Goal: Check status

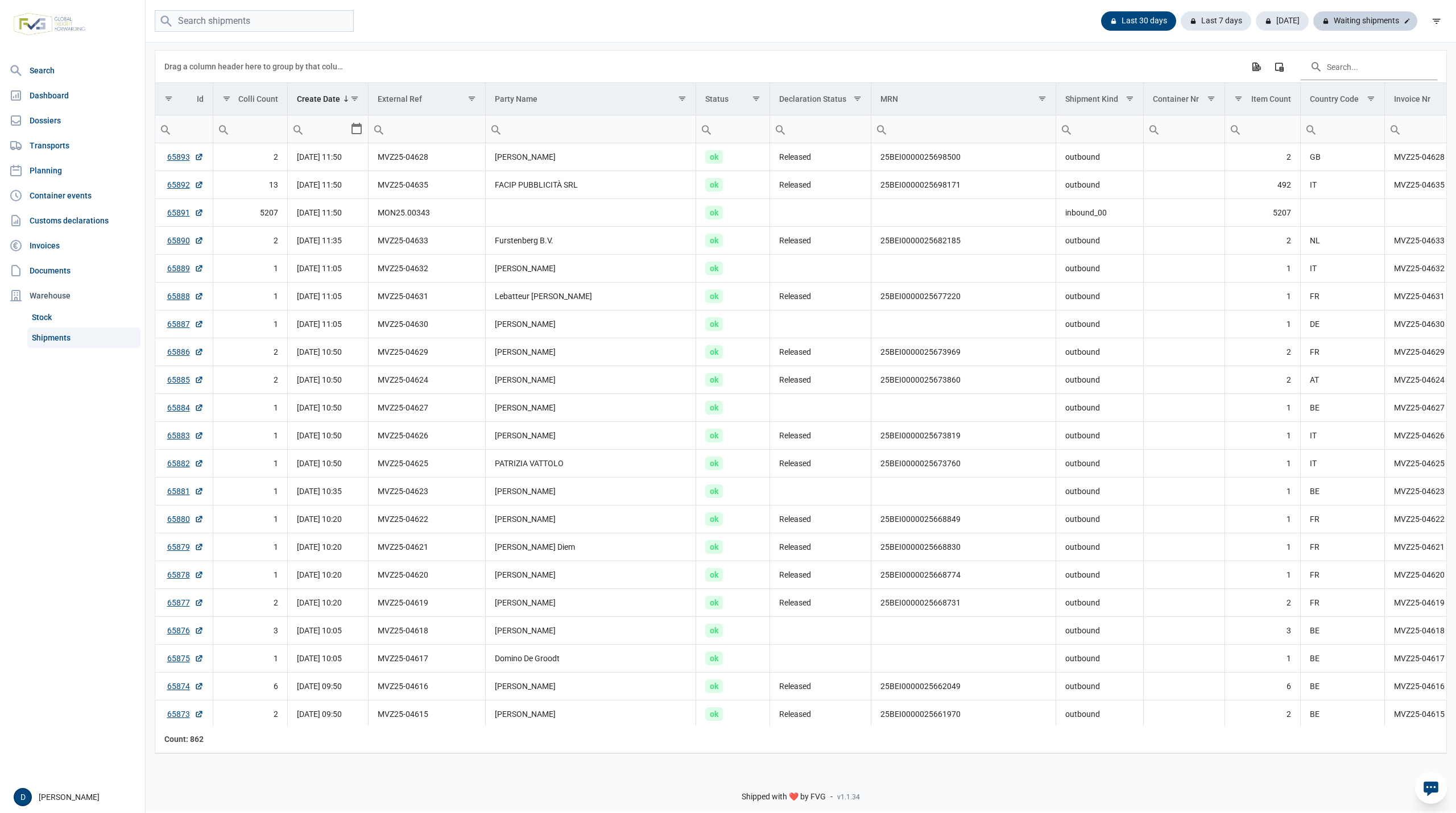
click at [1374, 19] on div "Waiting shipments" at bounding box center [1365, 20] width 104 height 20
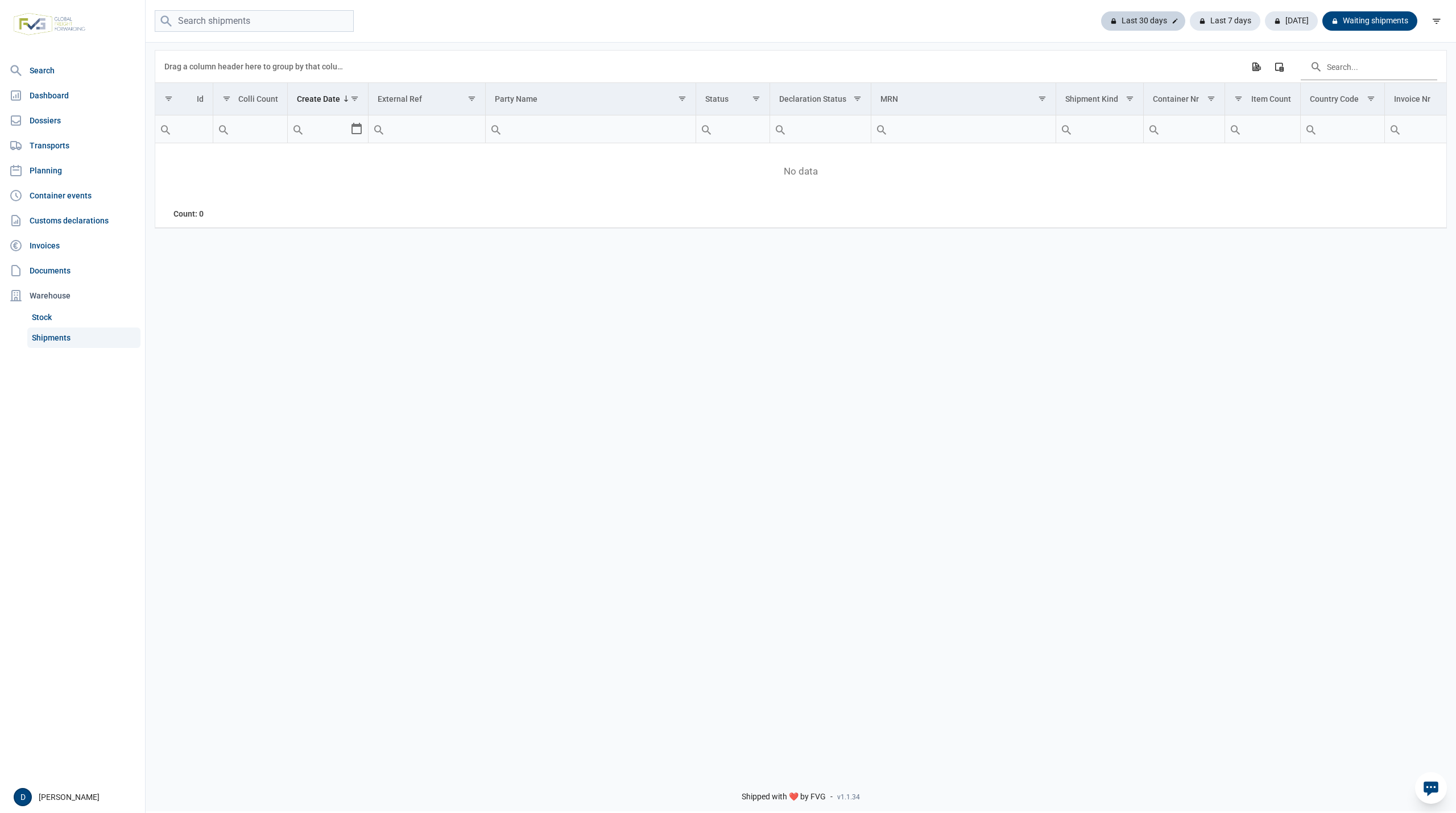
click at [1189, 16] on div "Last 30 days" at bounding box center [1224, 20] width 70 height 20
